Goal: Information Seeking & Learning: Learn about a topic

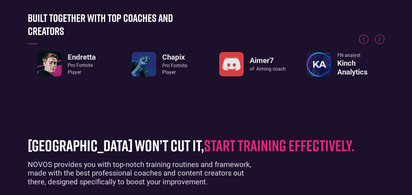
scroll to position [272, 0]
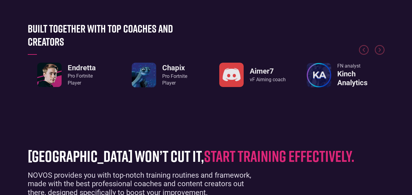
click at [176, 72] on h3 "Chapix" at bounding box center [174, 68] width 25 height 9
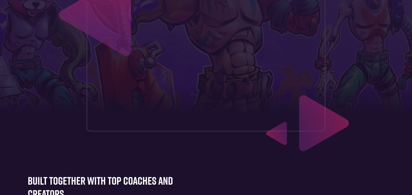
scroll to position [0, 0]
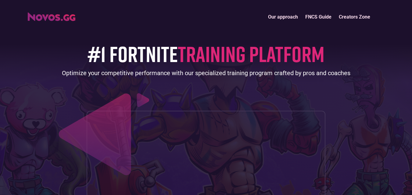
click at [319, 16] on link "FNCS Guide" at bounding box center [318, 16] width 34 height 13
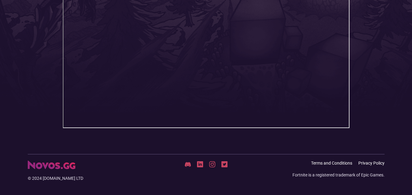
scroll to position [217, 0]
